Goal: Task Accomplishment & Management: Use online tool/utility

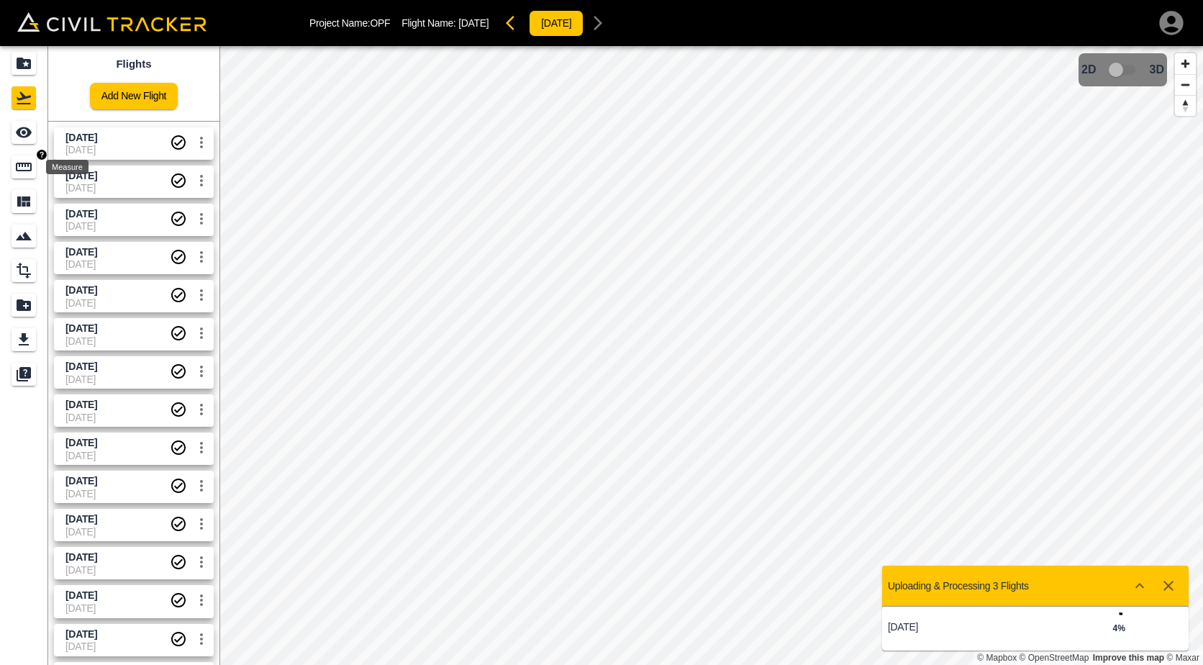
click at [28, 165] on icon "Measure" at bounding box center [24, 167] width 16 height 9
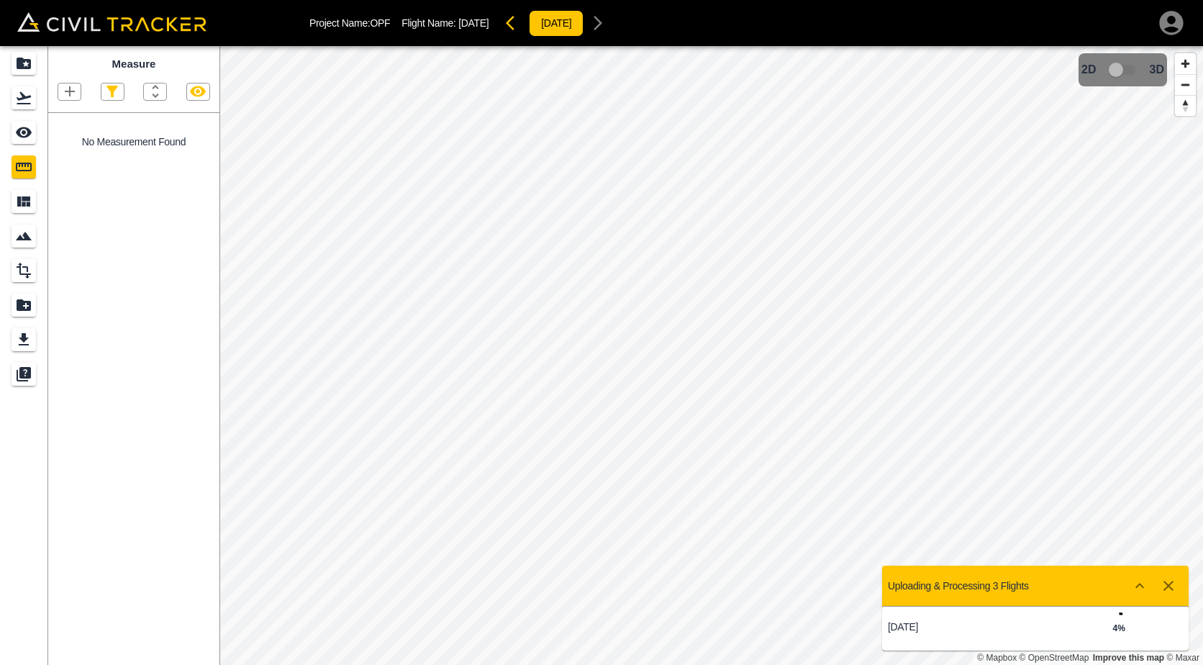
click at [76, 93] on icon "button" at bounding box center [69, 91] width 17 height 17
click at [81, 157] on p "Polygon" at bounding box center [69, 161] width 35 height 12
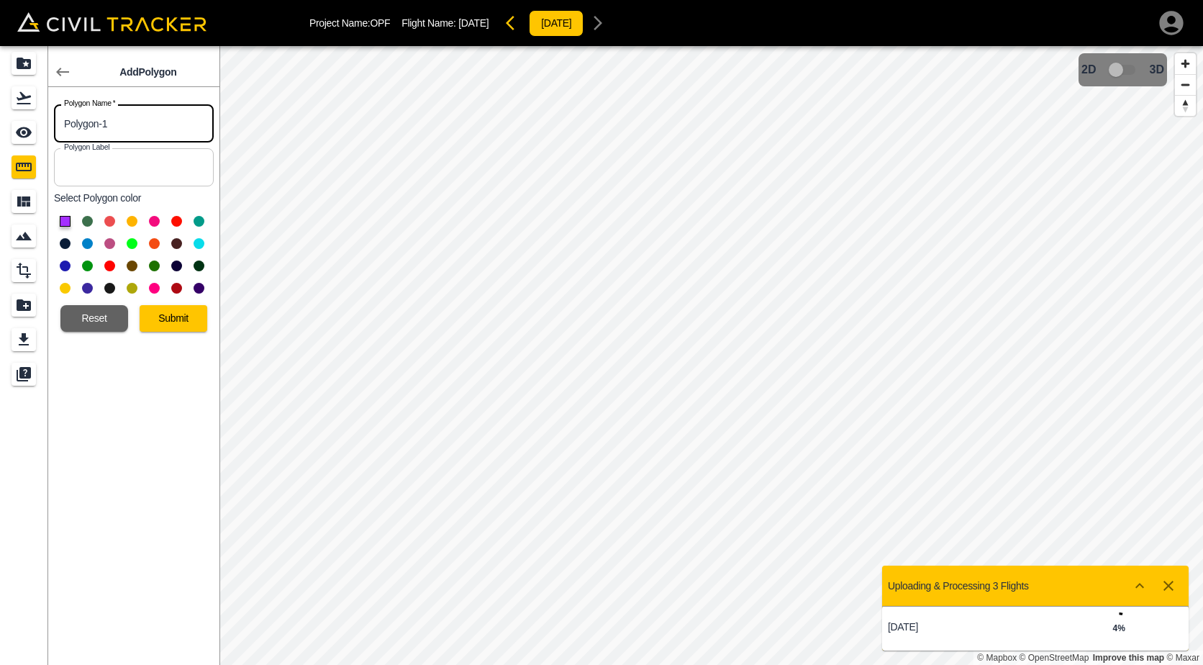
drag, startPoint x: 127, startPoint y: 119, endPoint x: 50, endPoint y: 123, distance: 76.3
click at [50, 123] on div "Polygon Name   * Polygon-1 Polygon Name *" at bounding box center [130, 121] width 165 height 44
type input "25.5"
click at [110, 108] on input "25.5" at bounding box center [134, 123] width 160 height 38
click at [109, 122] on input "25.5" at bounding box center [134, 123] width 160 height 38
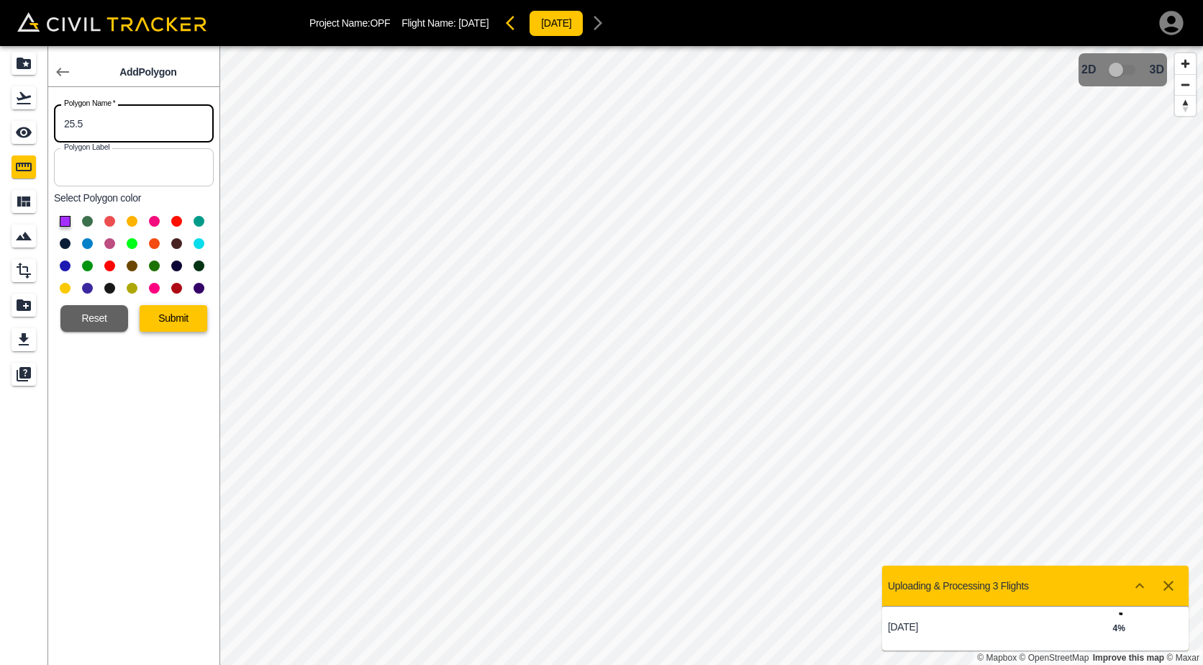
click at [162, 314] on button "Submit" at bounding box center [174, 318] width 68 height 27
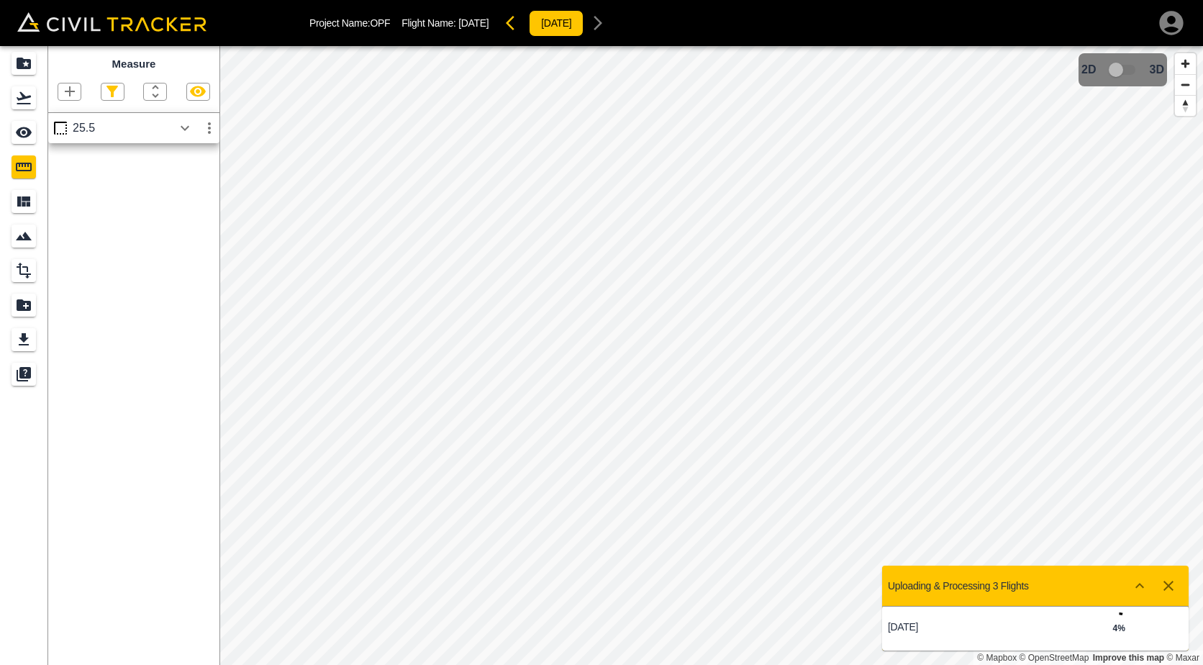
click at [188, 118] on button "button" at bounding box center [185, 128] width 24 height 29
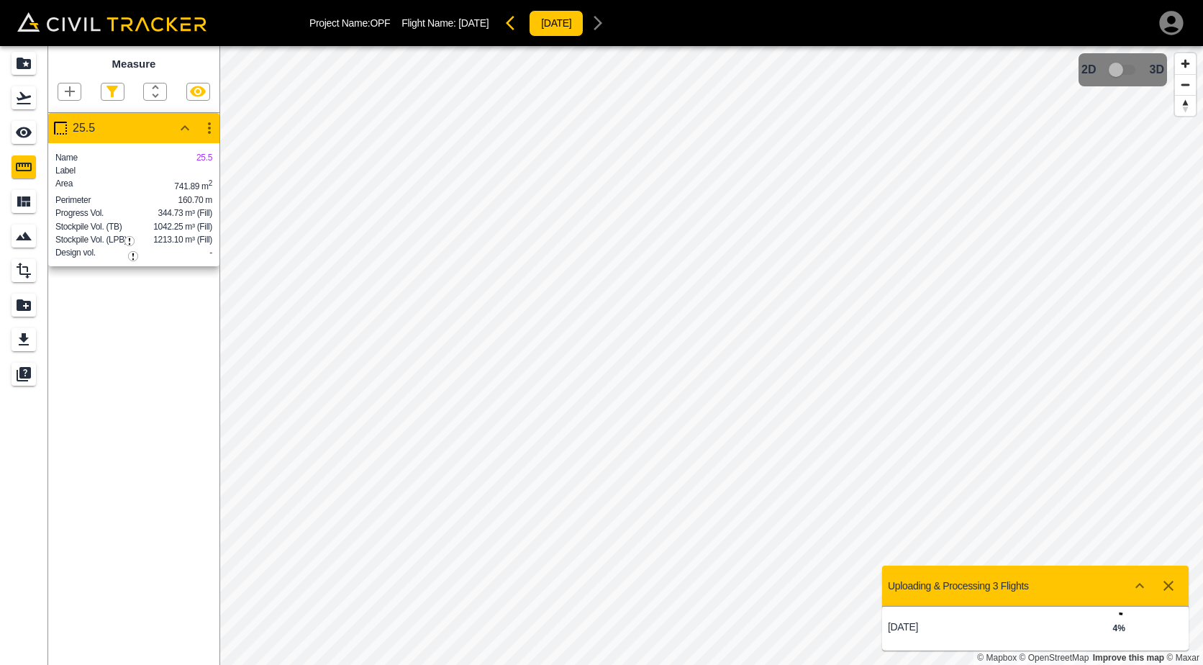
click at [1116, 627] on strong "4 %" at bounding box center [1118, 628] width 12 height 10
click at [1066, 628] on div "4 %" at bounding box center [1084, 628] width 99 height 32
click at [899, 629] on p "[DATE]" at bounding box center [961, 627] width 147 height 12
click at [61, 90] on icon "button" at bounding box center [69, 91] width 17 height 17
click at [78, 159] on p "Polygon" at bounding box center [69, 161] width 35 height 12
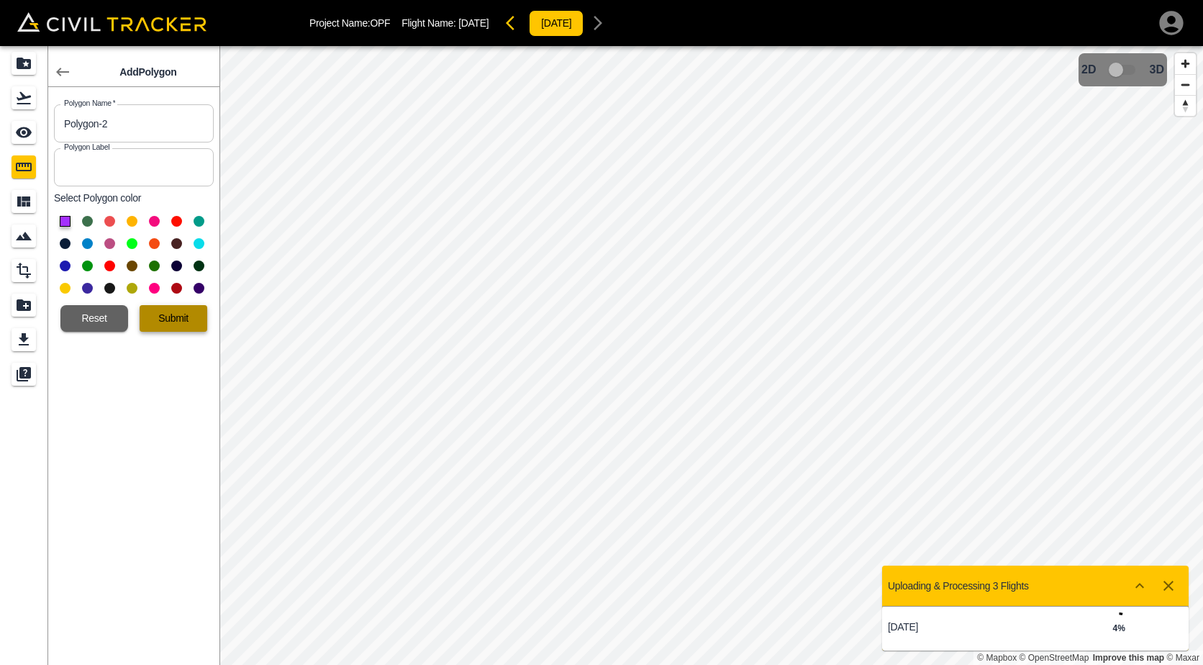
click at [168, 316] on button "Submit" at bounding box center [174, 318] width 68 height 27
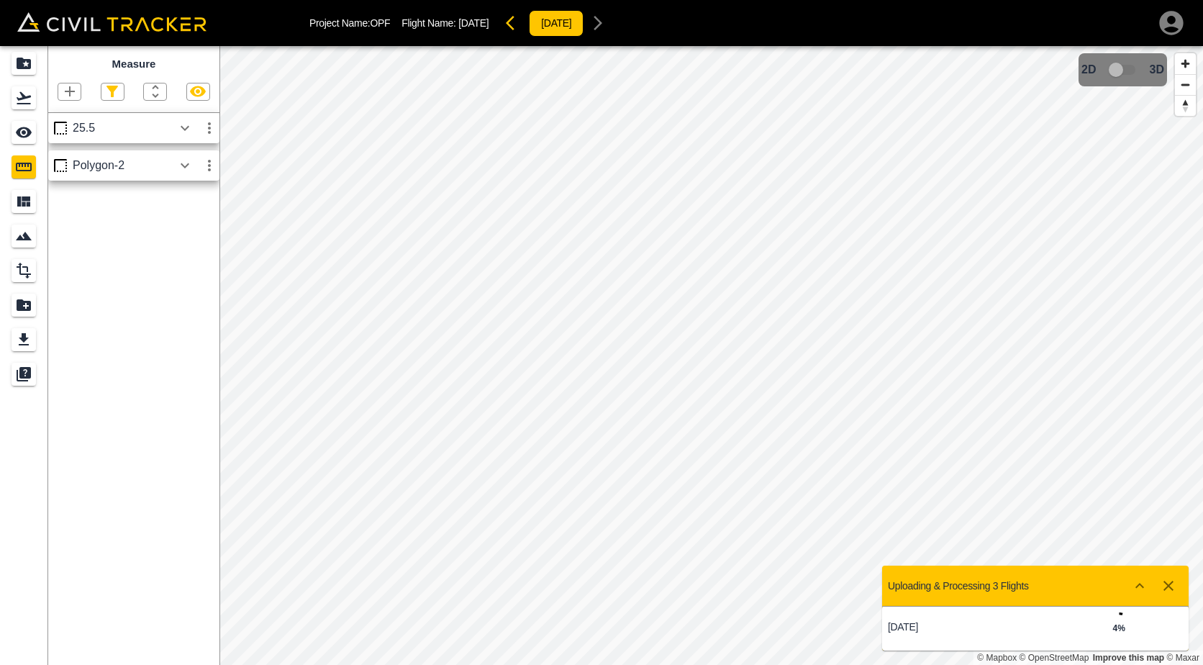
click at [181, 167] on icon "button" at bounding box center [184, 165] width 17 height 17
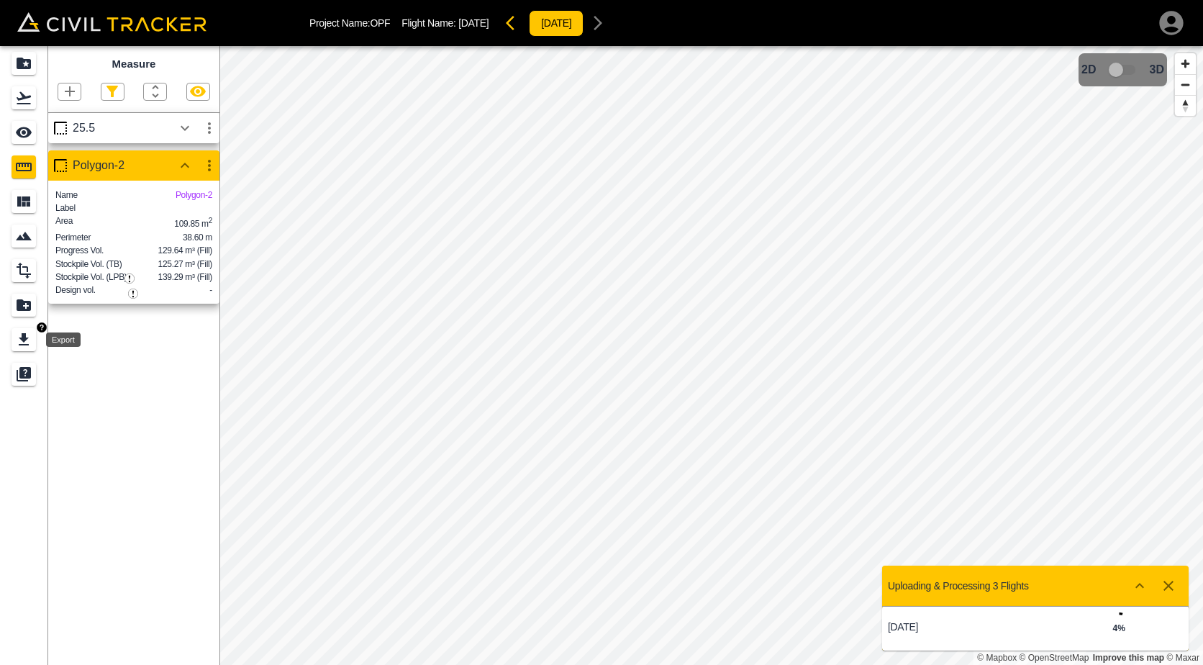
click at [17, 346] on icon "Export" at bounding box center [23, 339] width 17 height 17
